Goal: Information Seeking & Learning: Check status

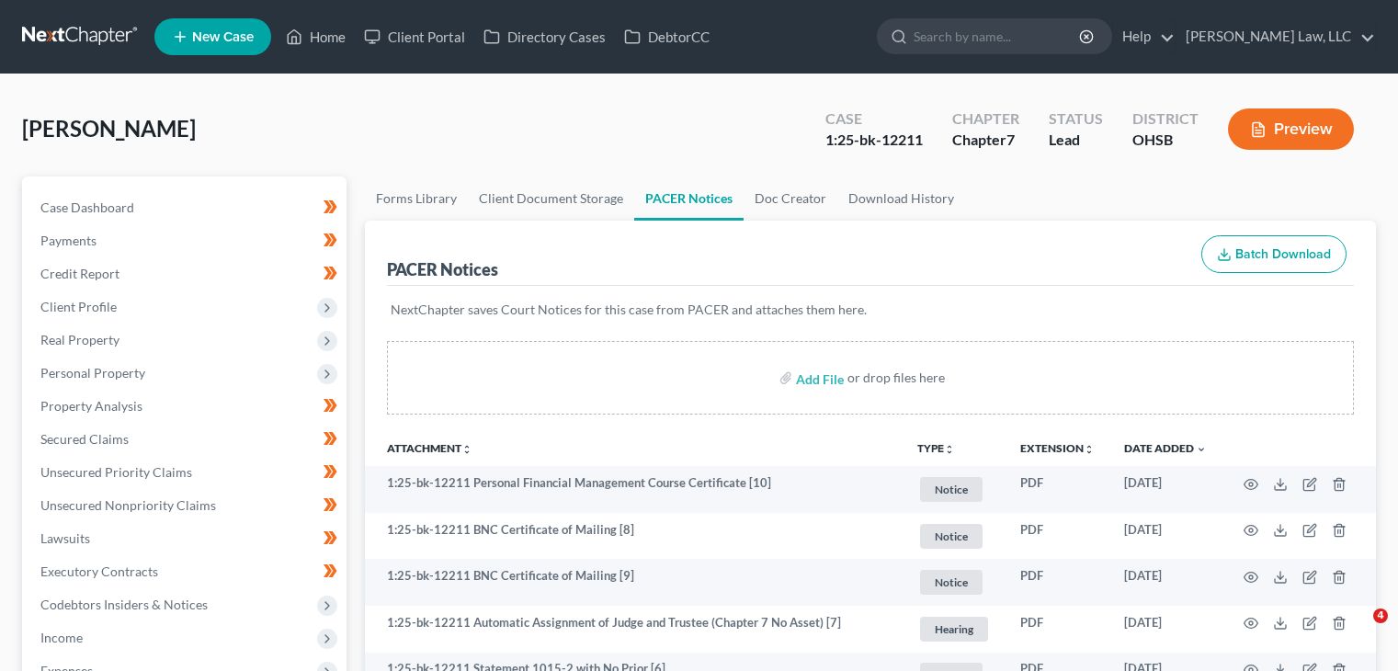
click at [976, 34] on input "search" at bounding box center [998, 36] width 168 height 34
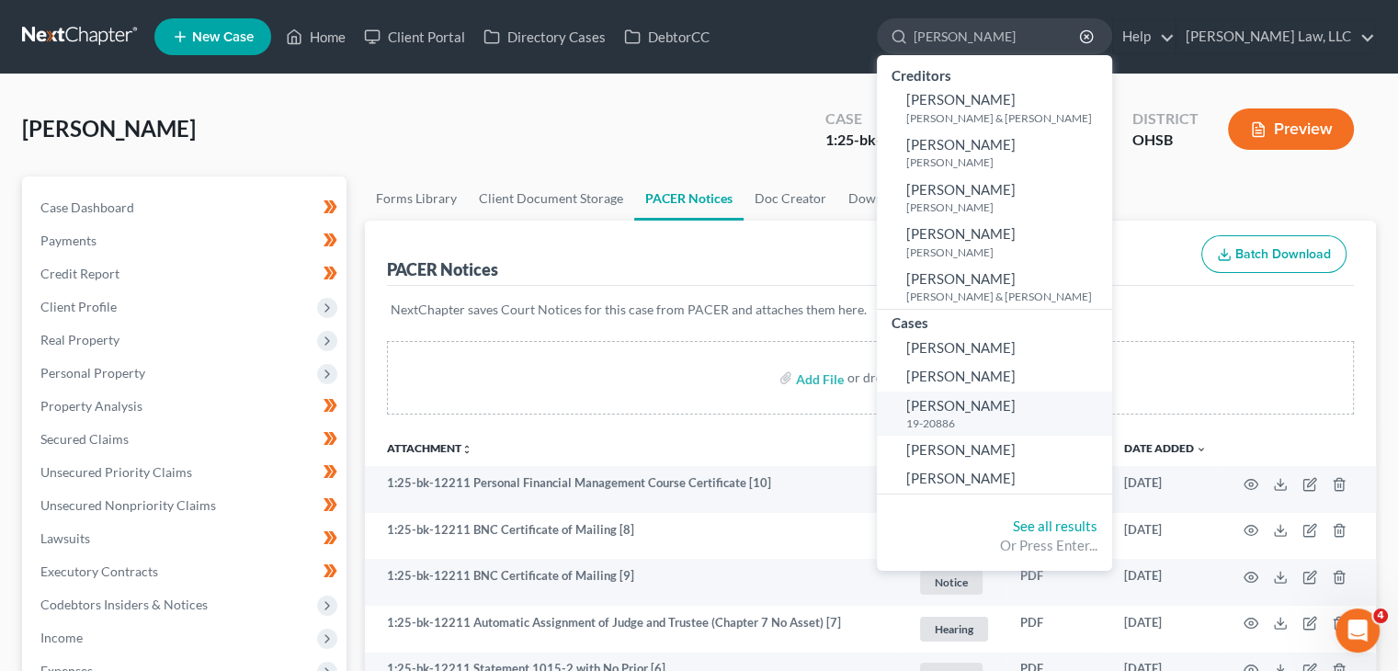
scroll to position [4, 0]
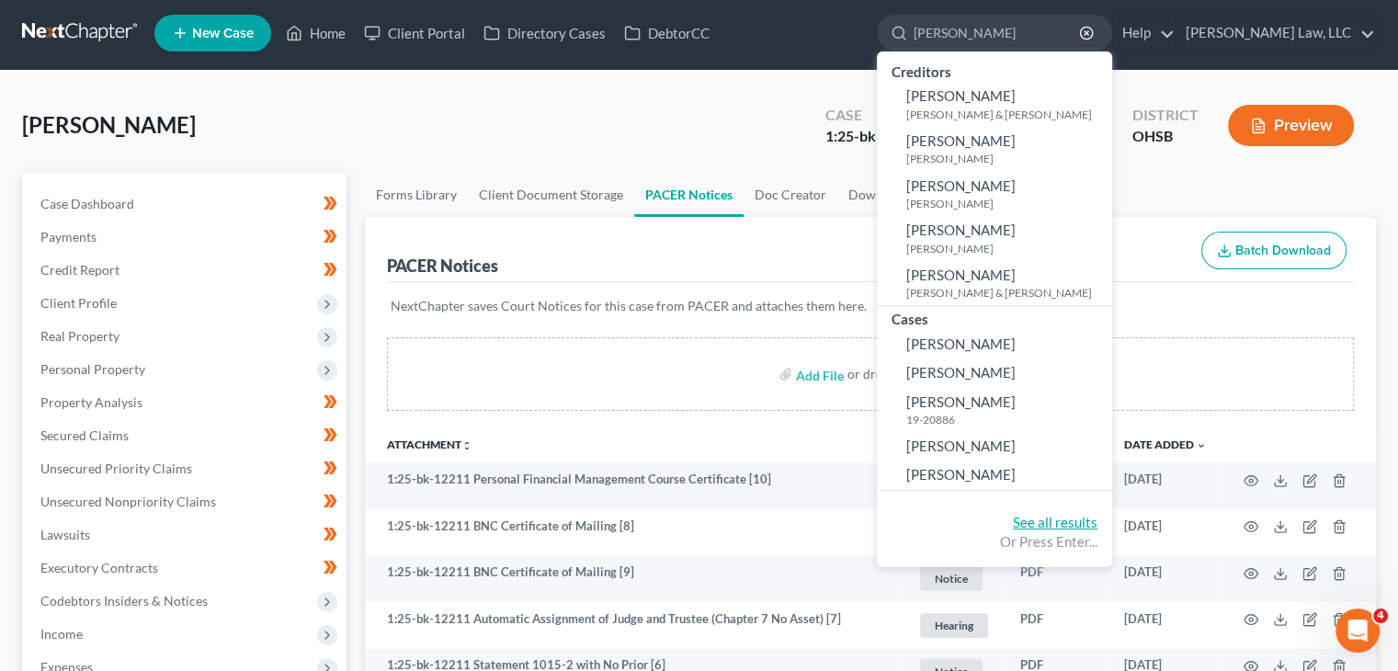
type input "[PERSON_NAME]"
click at [1018, 518] on link "See all results" at bounding box center [1055, 522] width 85 height 17
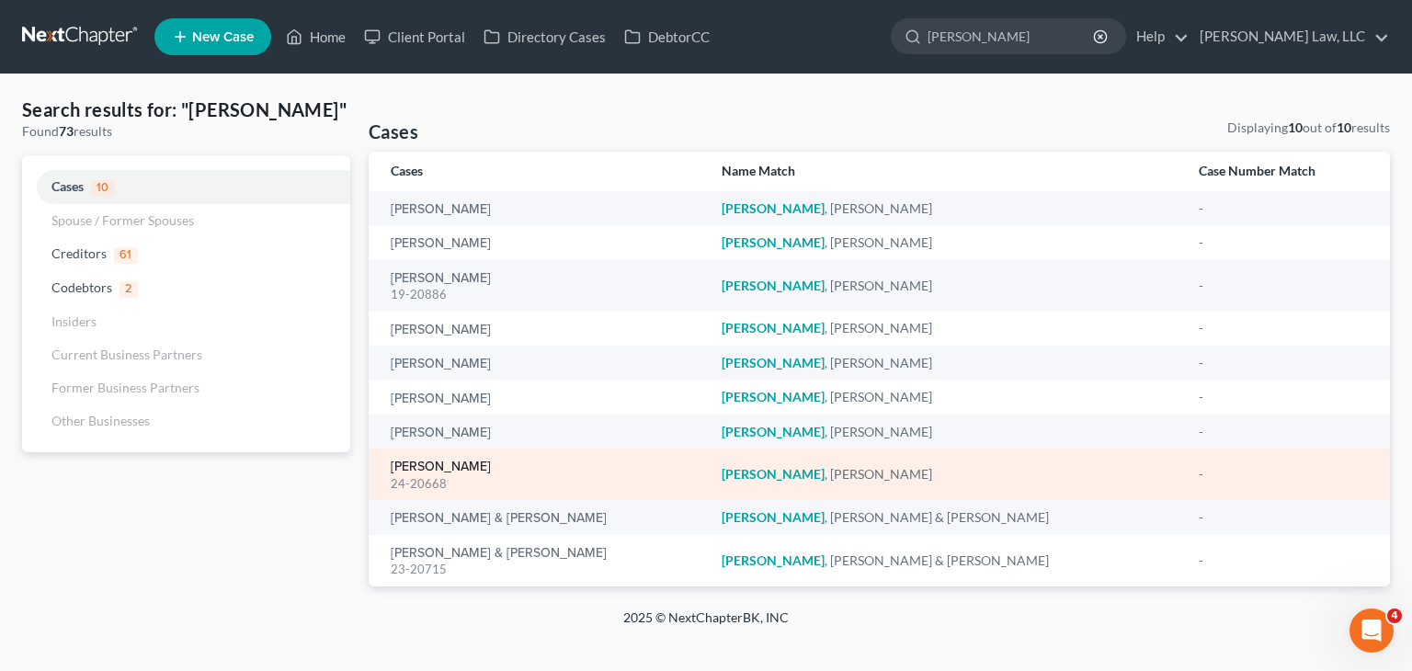
click at [426, 464] on link "[PERSON_NAME]" at bounding box center [441, 467] width 100 height 13
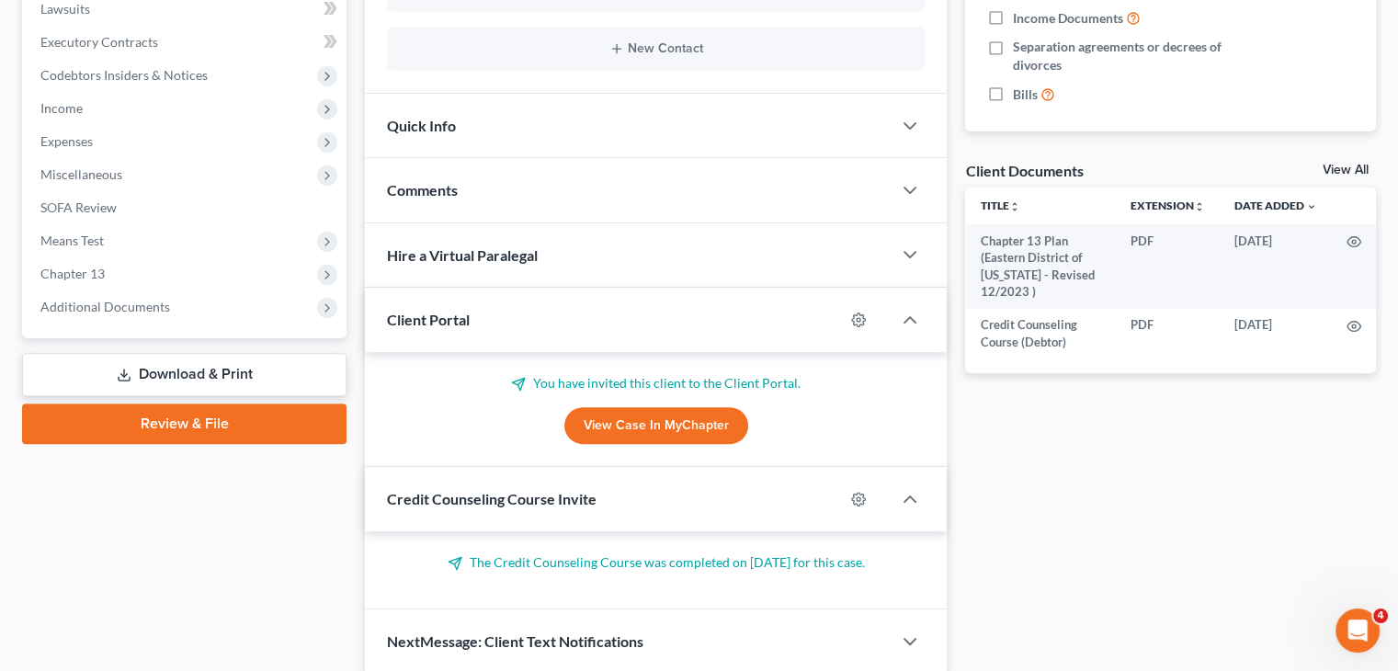
scroll to position [540, 0]
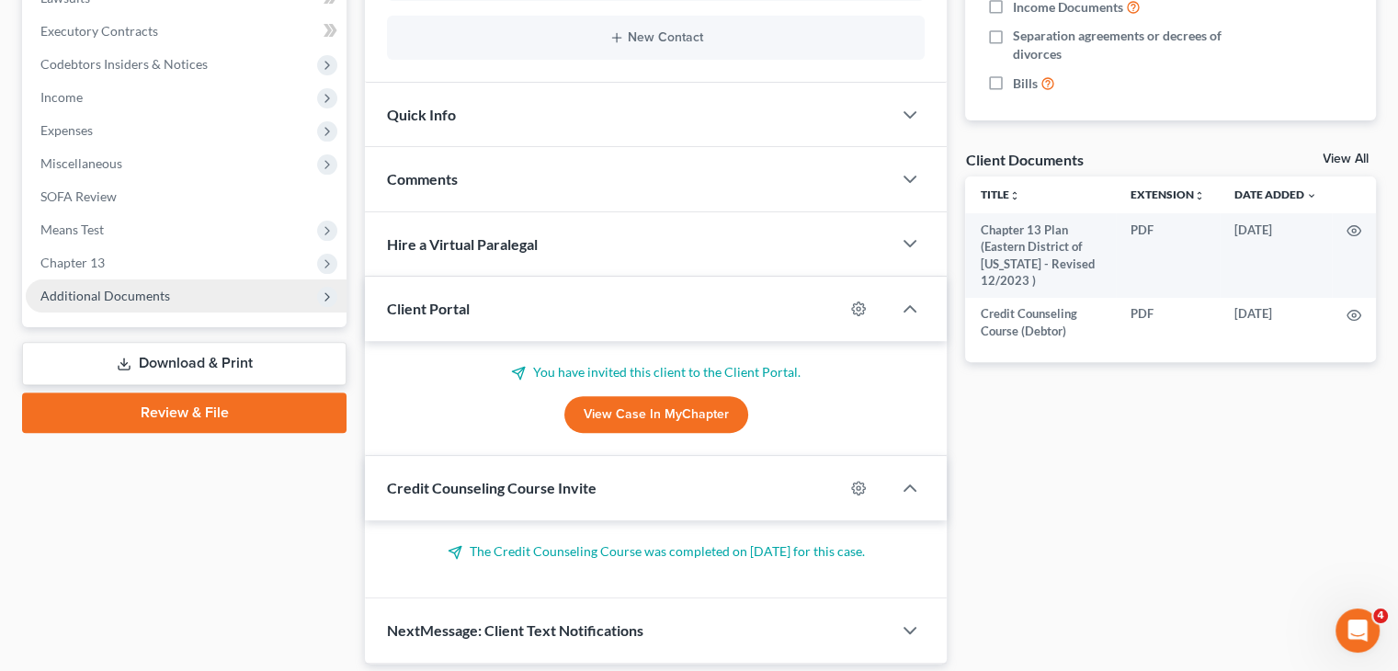
click at [255, 280] on span "Additional Documents" at bounding box center [186, 295] width 321 height 33
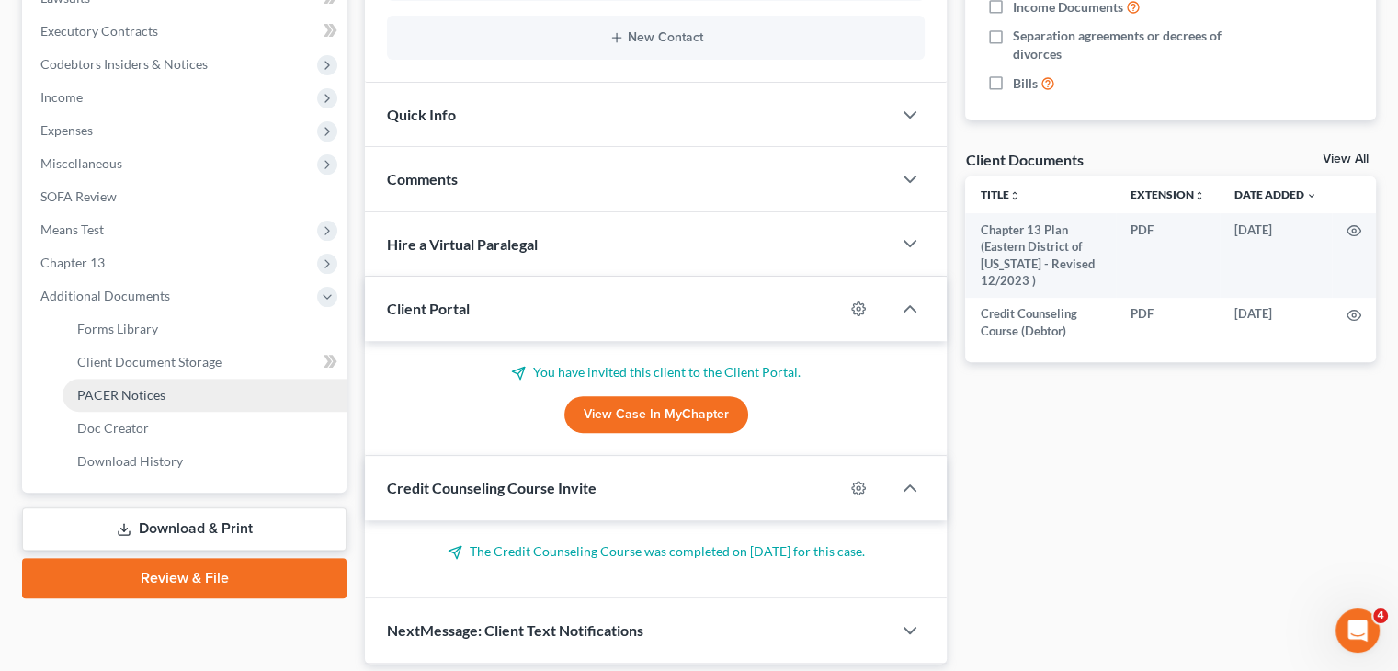
click at [150, 384] on link "PACER Notices" at bounding box center [205, 395] width 284 height 33
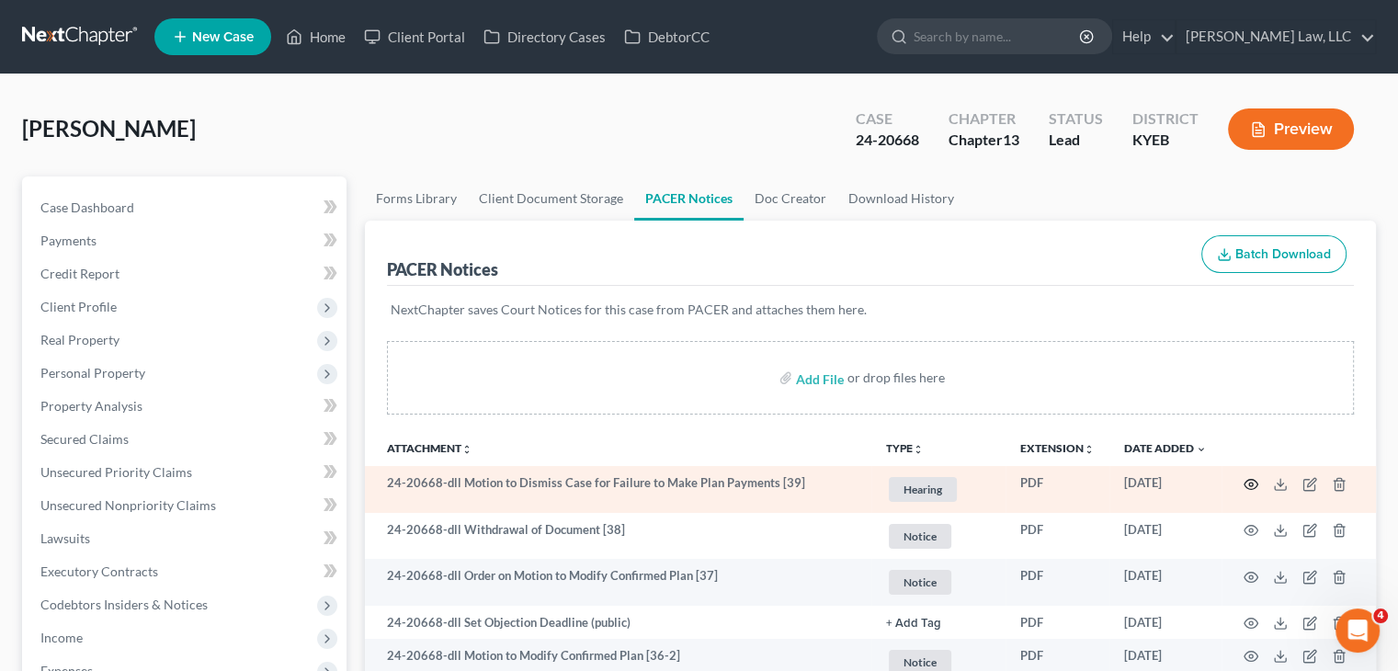
click at [1249, 477] on icon "button" at bounding box center [1251, 484] width 15 height 15
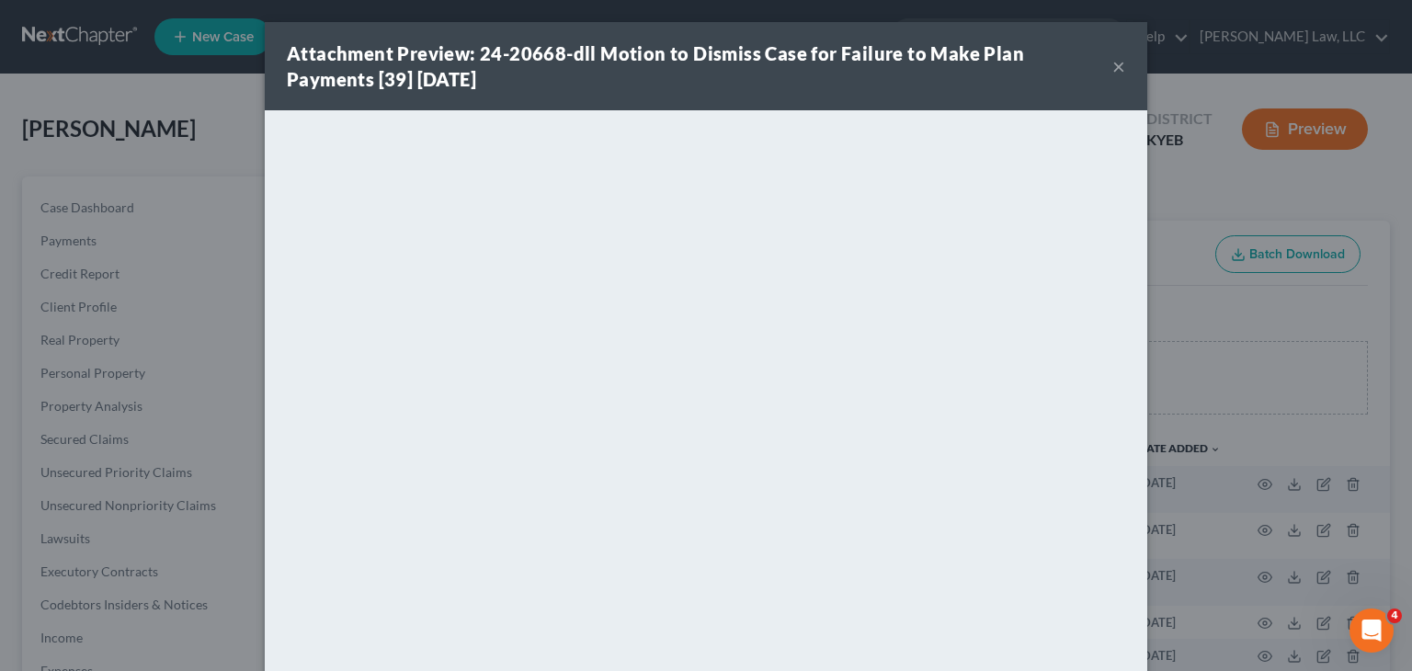
click at [1112, 67] on button "×" at bounding box center [1118, 66] width 13 height 22
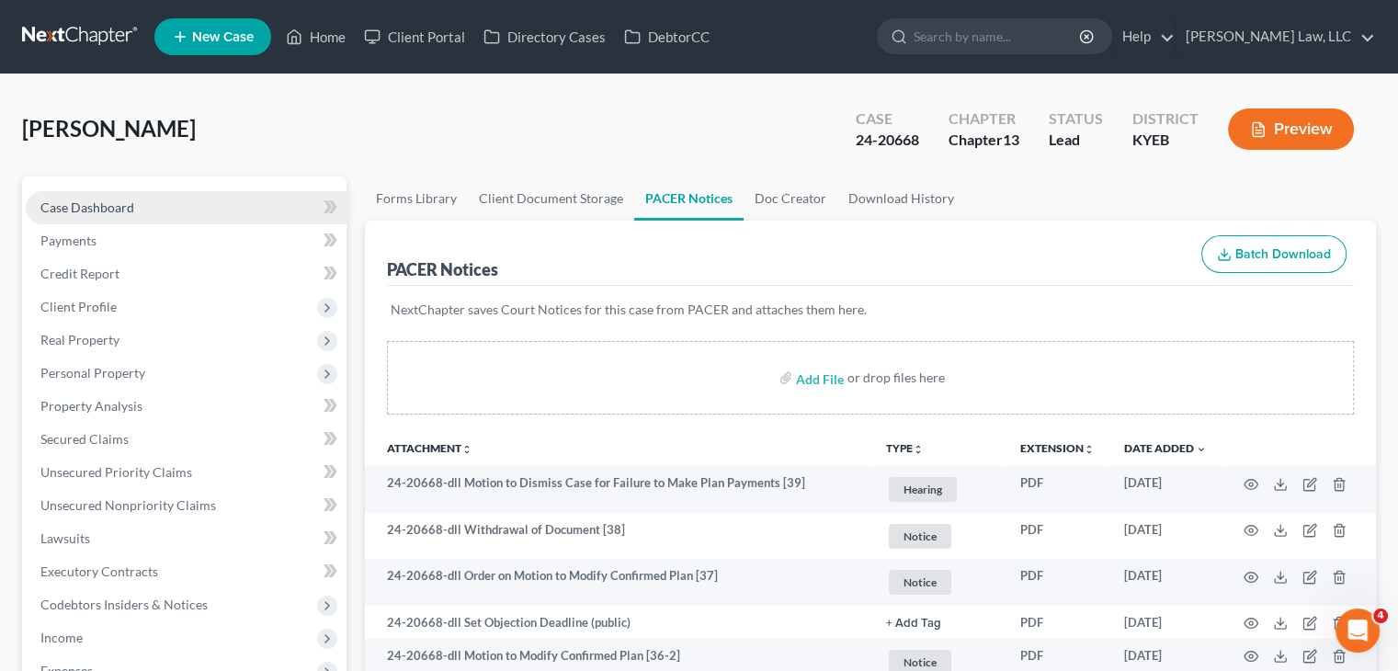
click at [142, 206] on link "Case Dashboard" at bounding box center [186, 207] width 321 height 33
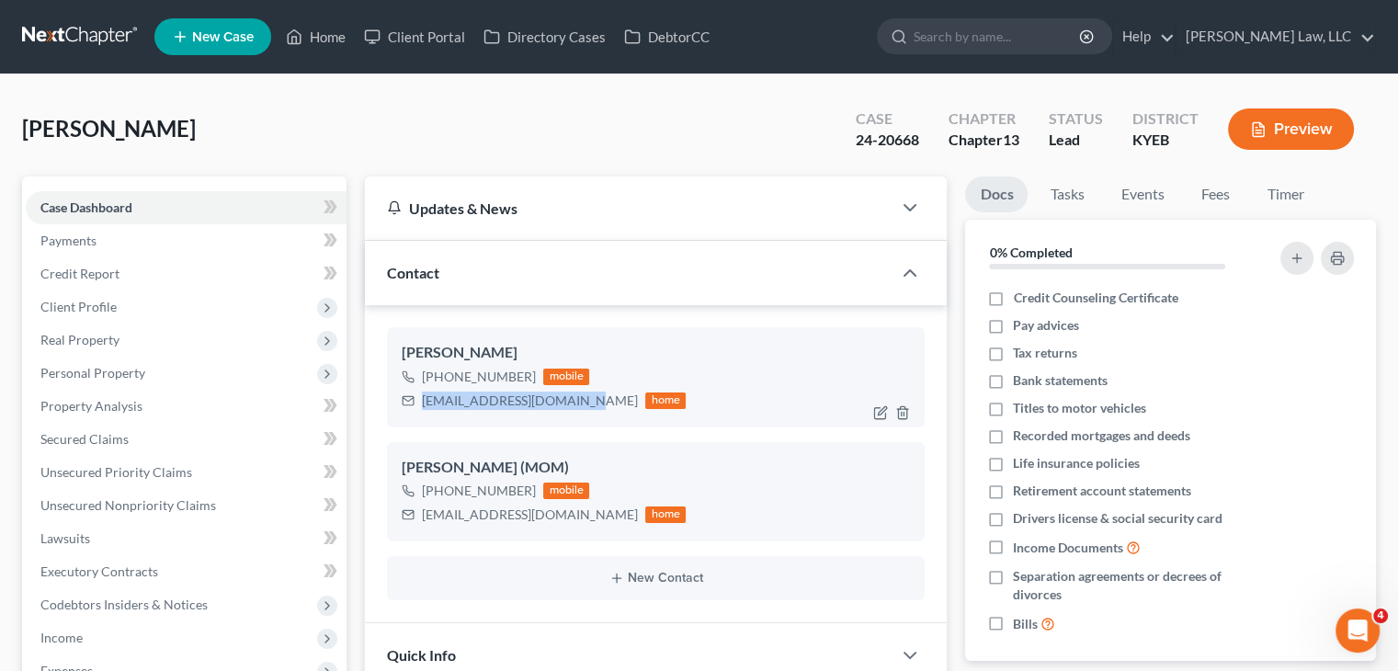
drag, startPoint x: 581, startPoint y: 401, endPoint x: 423, endPoint y: 398, distance: 158.1
click at [422, 397] on div "[EMAIL_ADDRESS][DOMAIN_NAME]" at bounding box center [530, 401] width 216 height 18
copy div "[EMAIL_ADDRESS][DOMAIN_NAME]"
click at [918, 26] on input "search" at bounding box center [998, 36] width 168 height 34
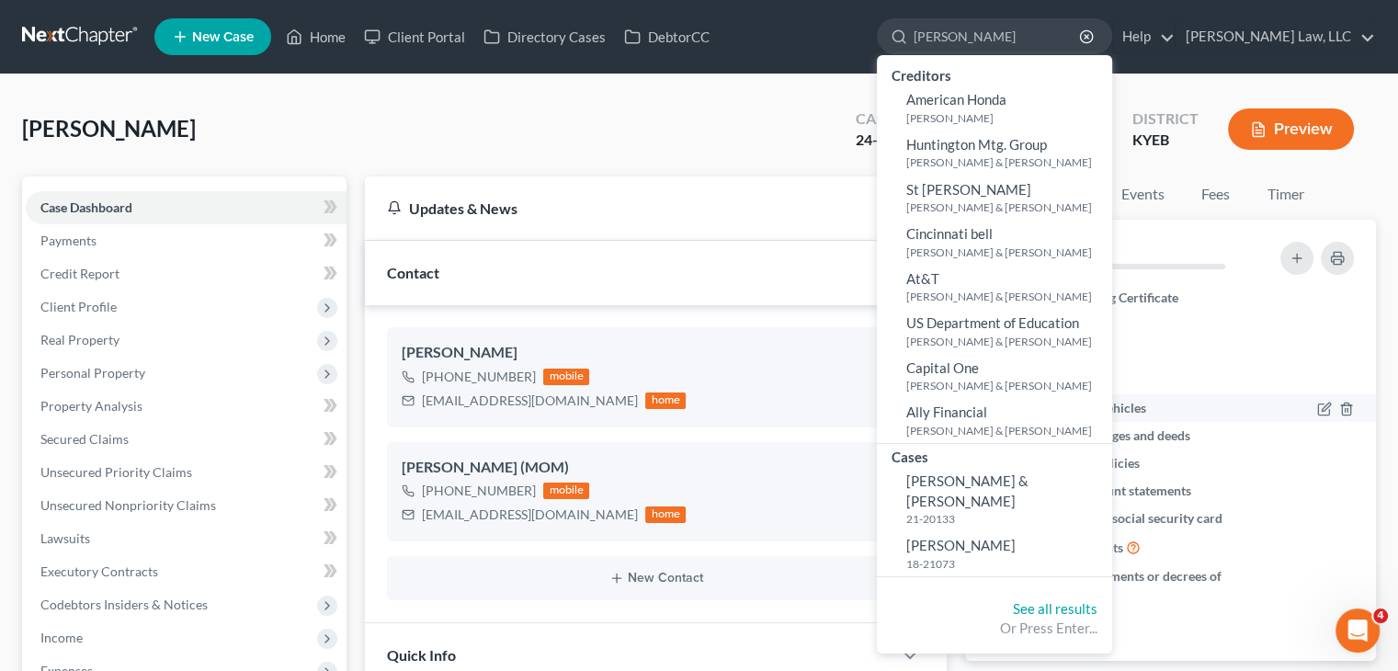
type input "[PERSON_NAME]"
click at [952, 485] on span "[PERSON_NAME] & [PERSON_NAME]" at bounding box center [967, 490] width 122 height 36
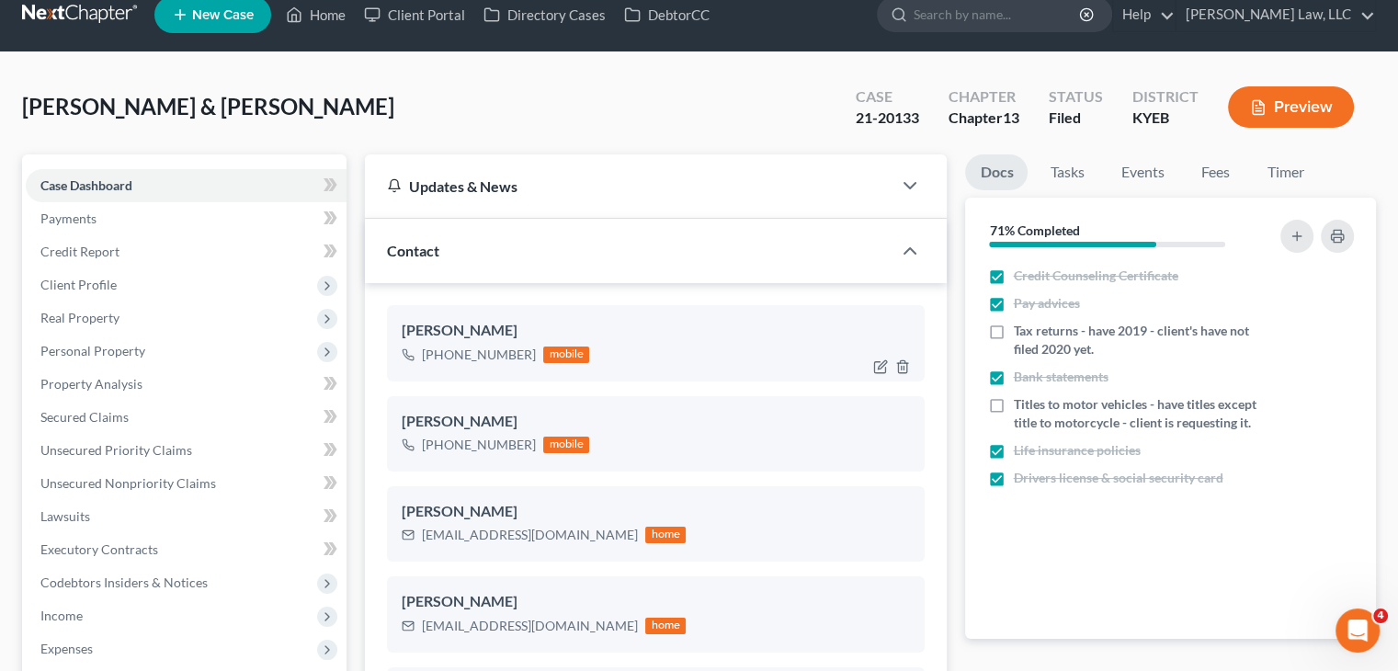
scroll to position [74, 0]
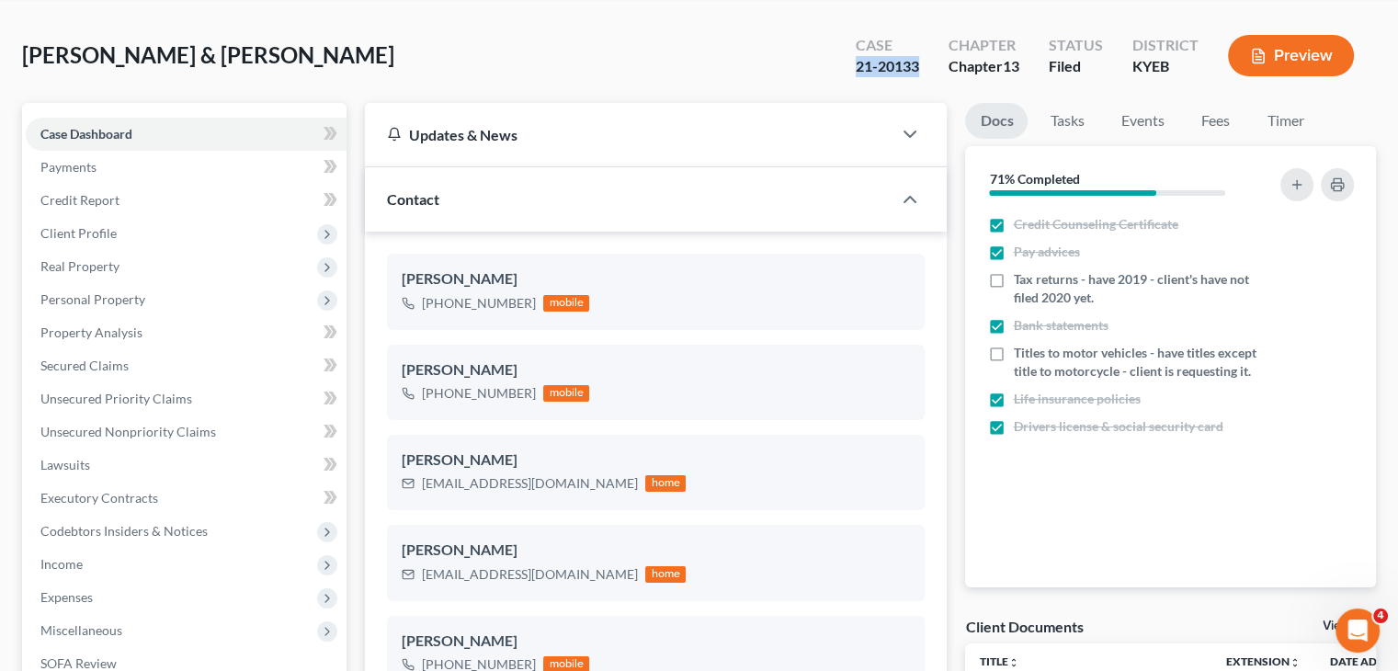
drag, startPoint x: 915, startPoint y: 67, endPoint x: 834, endPoint y: 72, distance: 81.9
click at [834, 72] on div "Case 21-20133 Chapter Chapter 13 Status Filed District KYEB Preview" at bounding box center [1105, 55] width 542 height 65
copy div "21-20133"
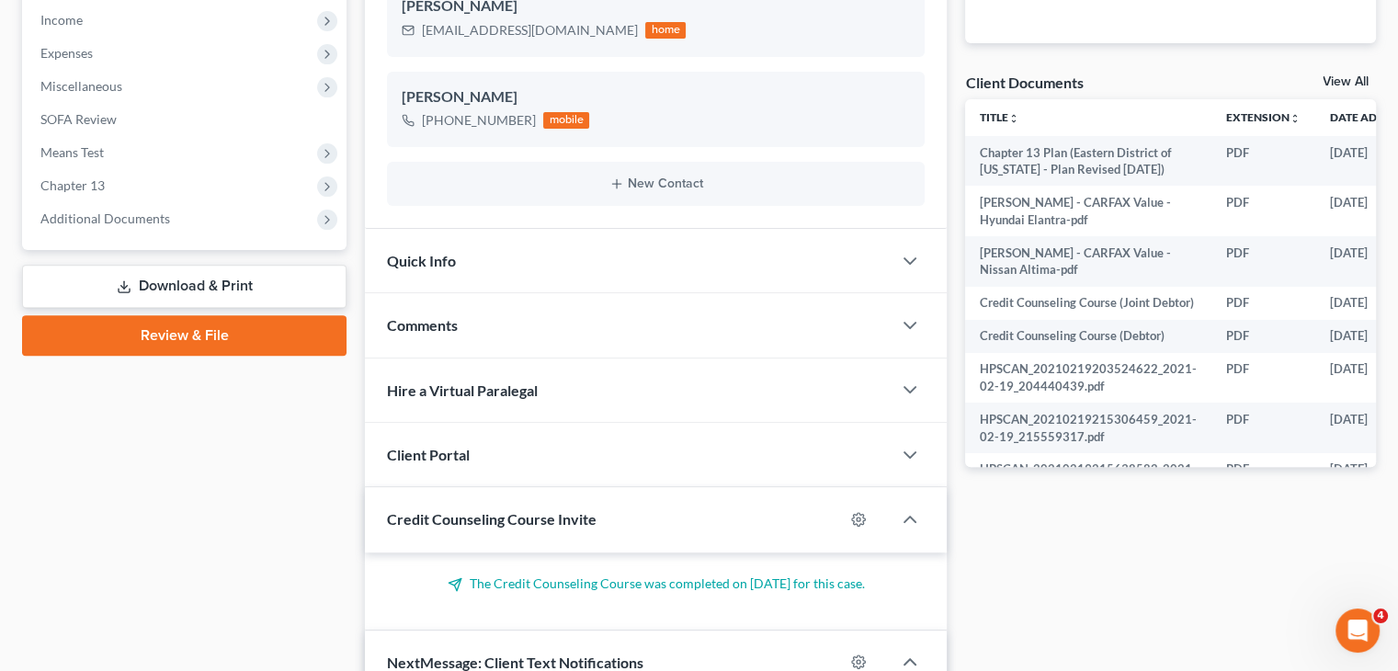
scroll to position [624, 0]
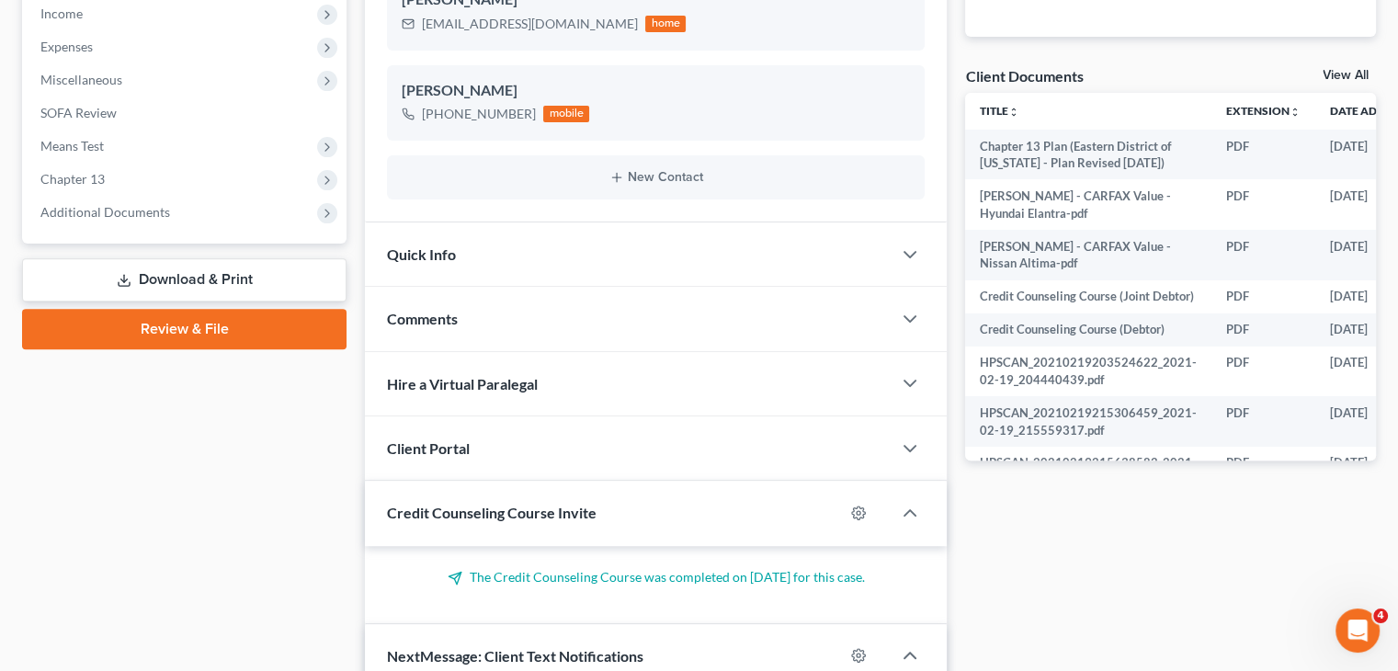
drag, startPoint x: 167, startPoint y: 201, endPoint x: 132, endPoint y: 266, distance: 73.2
click at [167, 201] on span "Additional Documents" at bounding box center [186, 212] width 321 height 33
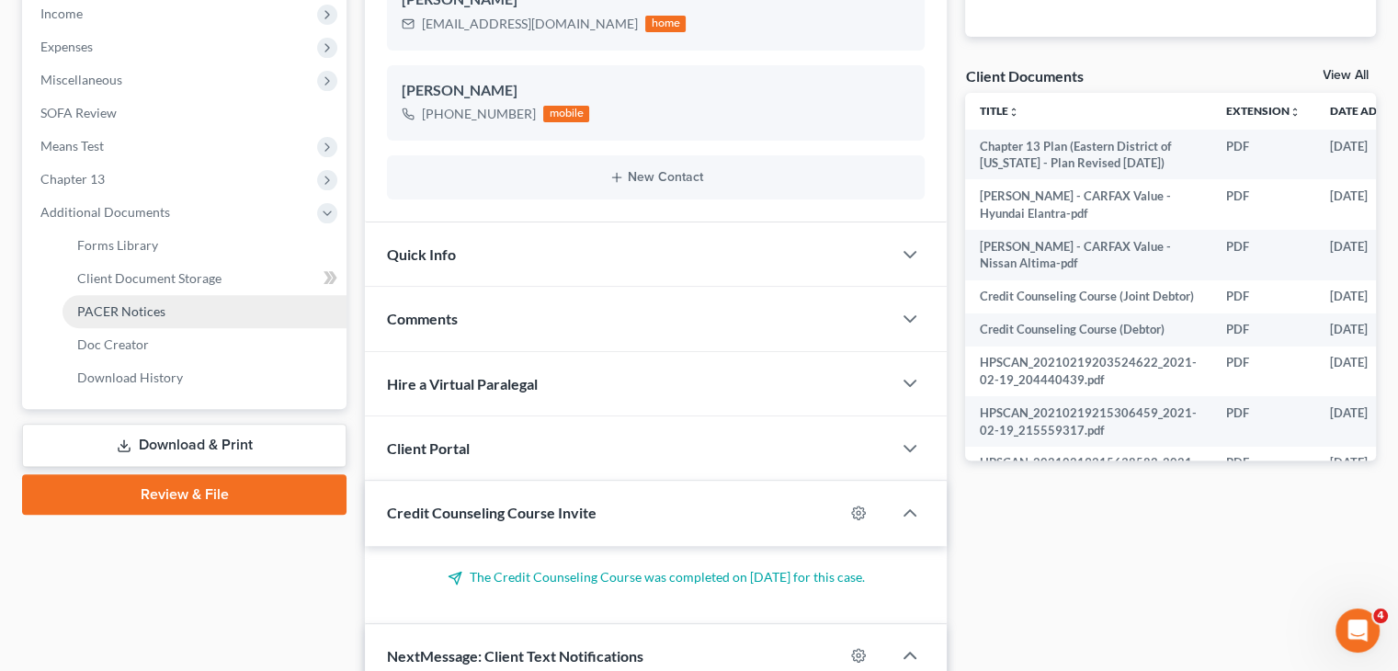
click at [140, 305] on span "PACER Notices" at bounding box center [121, 311] width 88 height 16
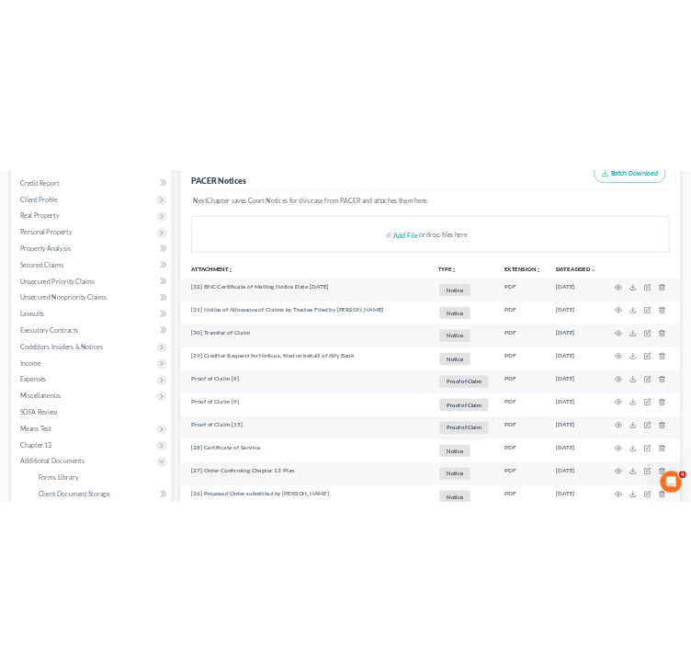
scroll to position [274, 0]
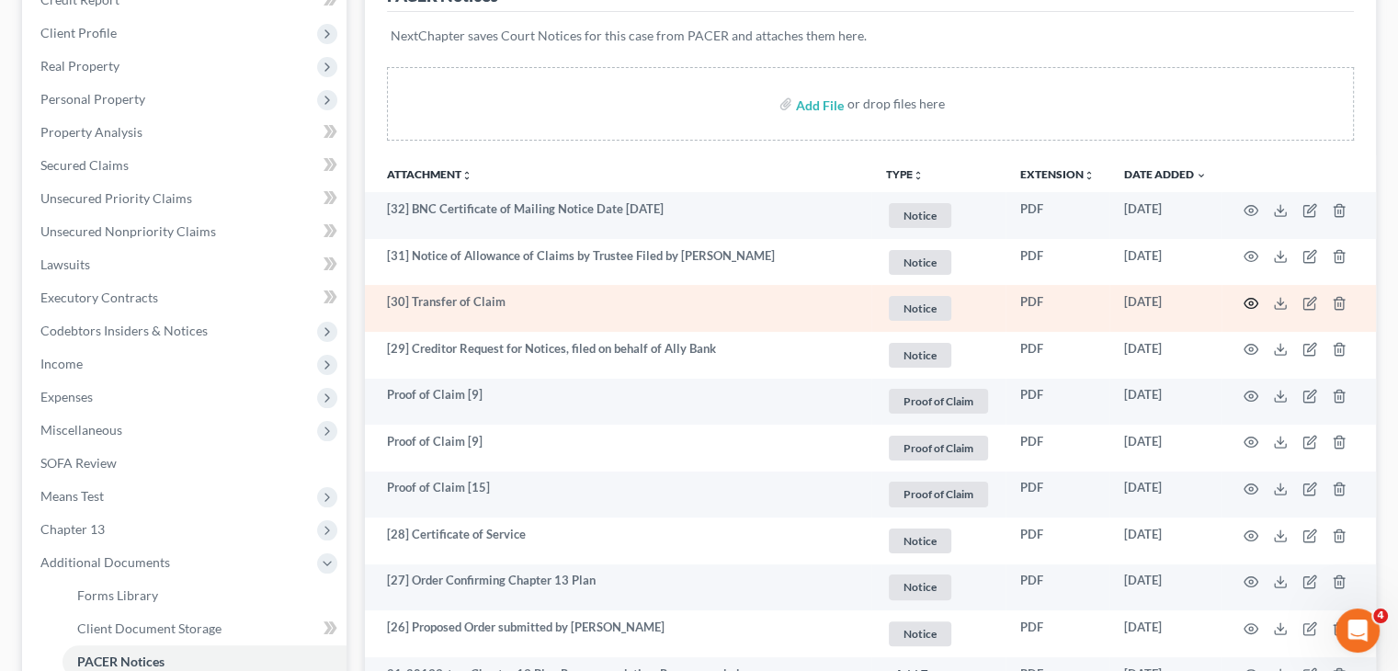
click at [1249, 301] on circle "button" at bounding box center [1251, 303] width 4 height 4
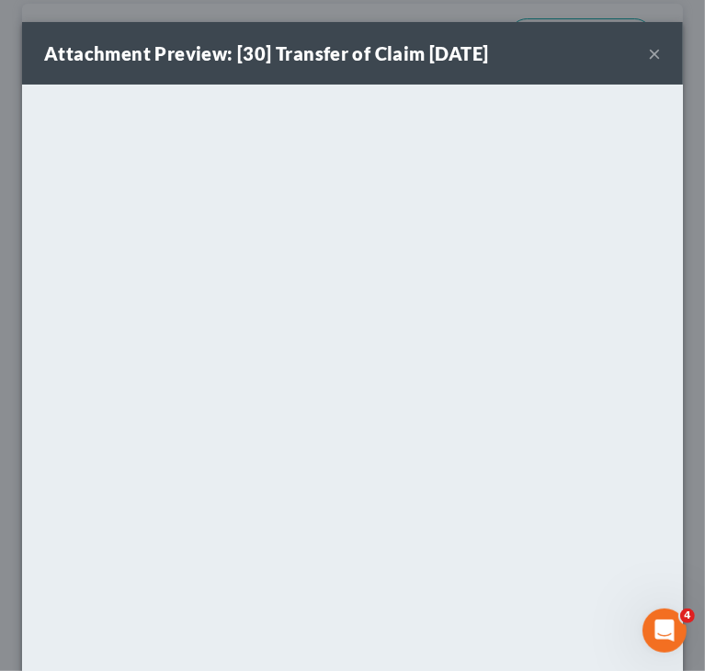
click at [648, 59] on button "×" at bounding box center [654, 53] width 13 height 22
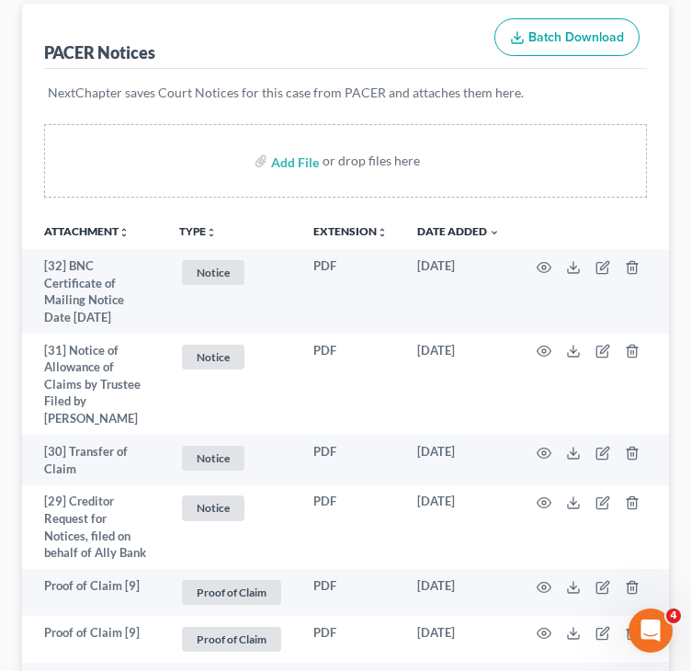
scroll to position [0, 0]
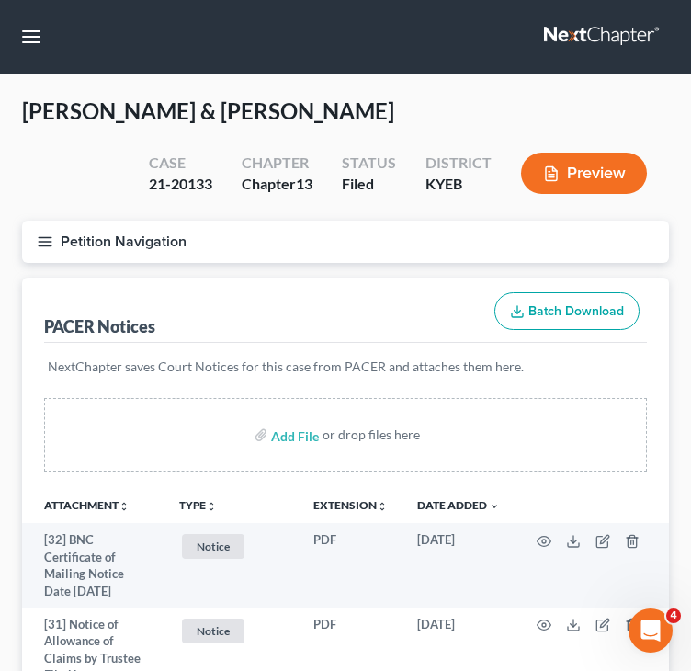
click at [47, 254] on button "Petition Navigation" at bounding box center [345, 242] width 647 height 42
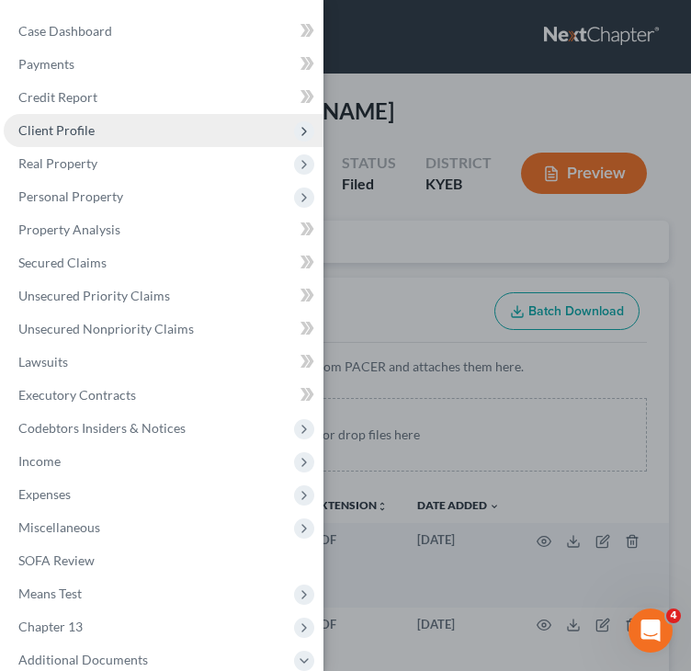
click at [104, 131] on span "Client Profile" at bounding box center [164, 130] width 320 height 33
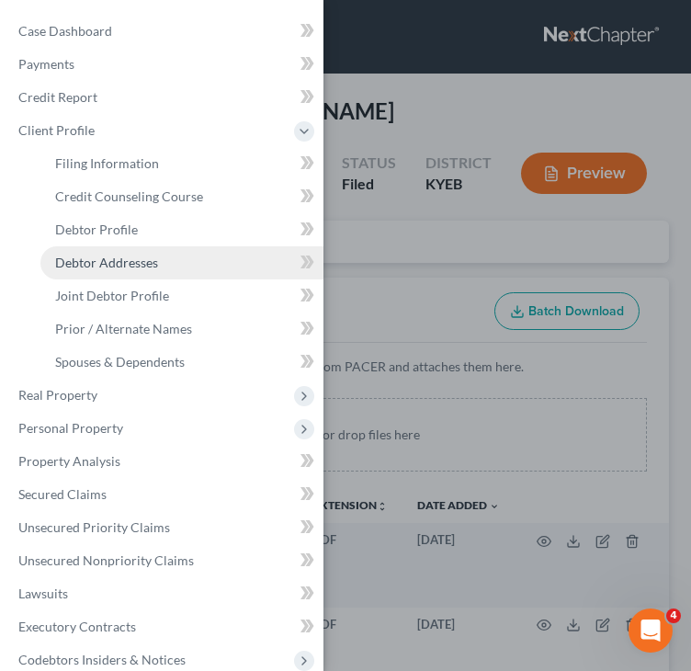
click at [118, 264] on span "Debtor Addresses" at bounding box center [106, 263] width 103 height 16
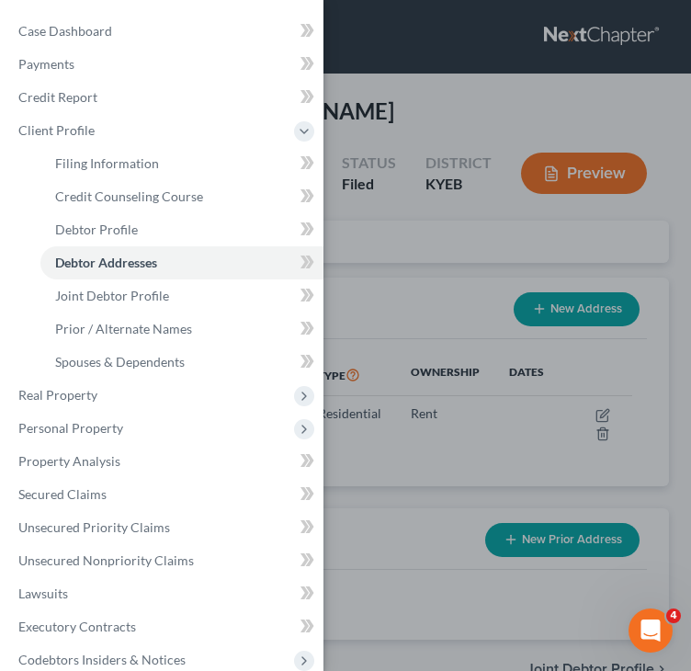
click at [362, 368] on div "Case Dashboard Payments Invoices Payments Payments Credit Report Client Profile" at bounding box center [345, 335] width 691 height 671
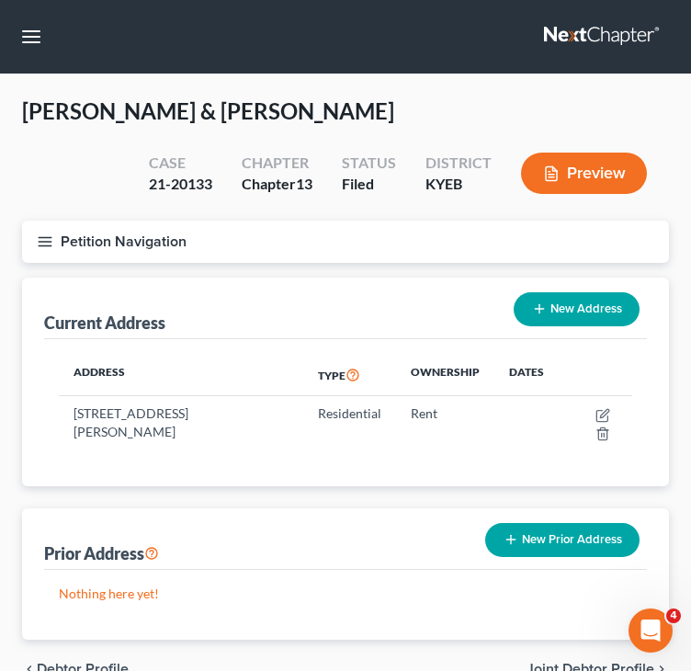
click at [218, 269] on div "Petition Navigation Case Dashboard Payments Invoices Payments Payments Credit R…" at bounding box center [345, 249] width 665 height 57
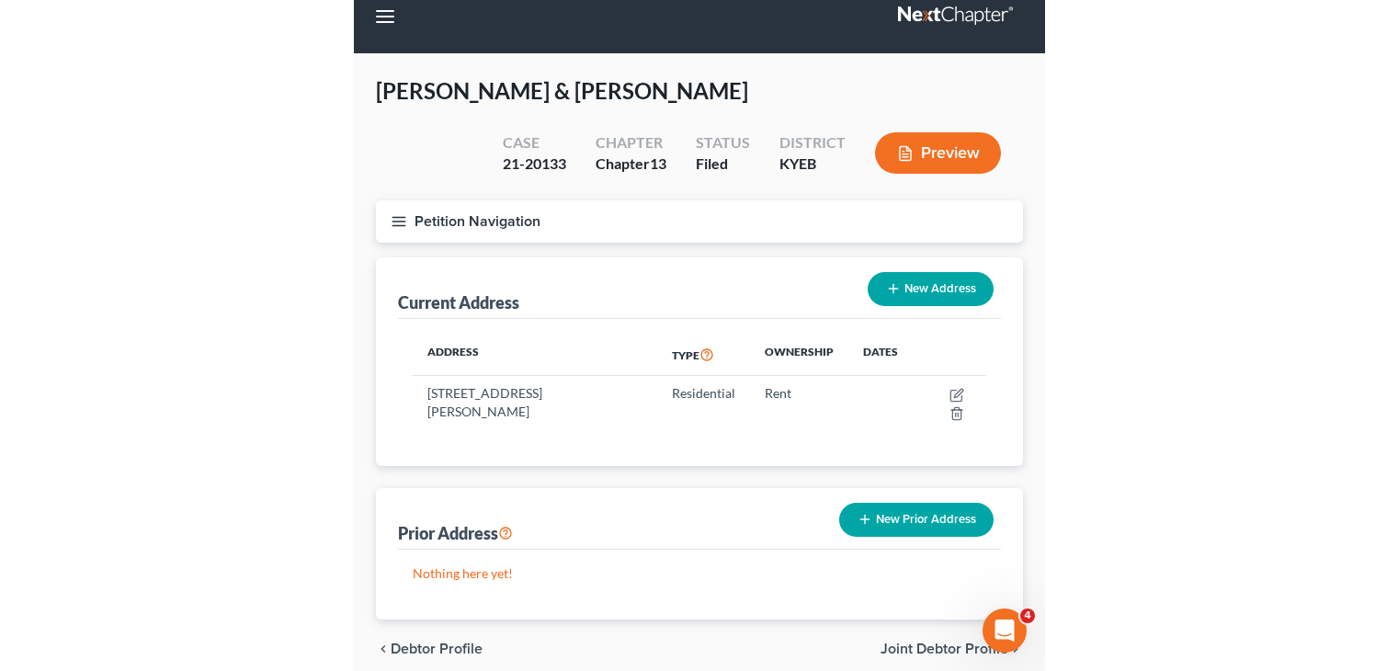
scroll to position [21, 0]
